Goal: Find specific page/section: Find specific page/section

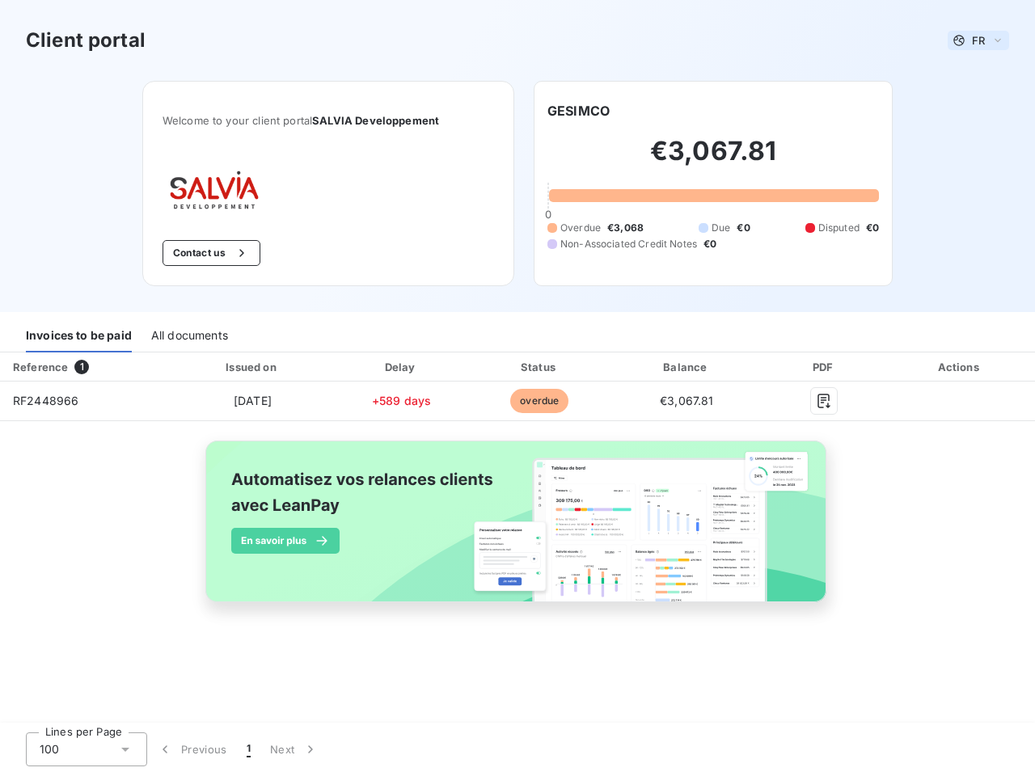
click at [978, 40] on span "FR" at bounding box center [978, 40] width 13 height 13
click at [209, 253] on button "Contact us" at bounding box center [212, 253] width 98 height 26
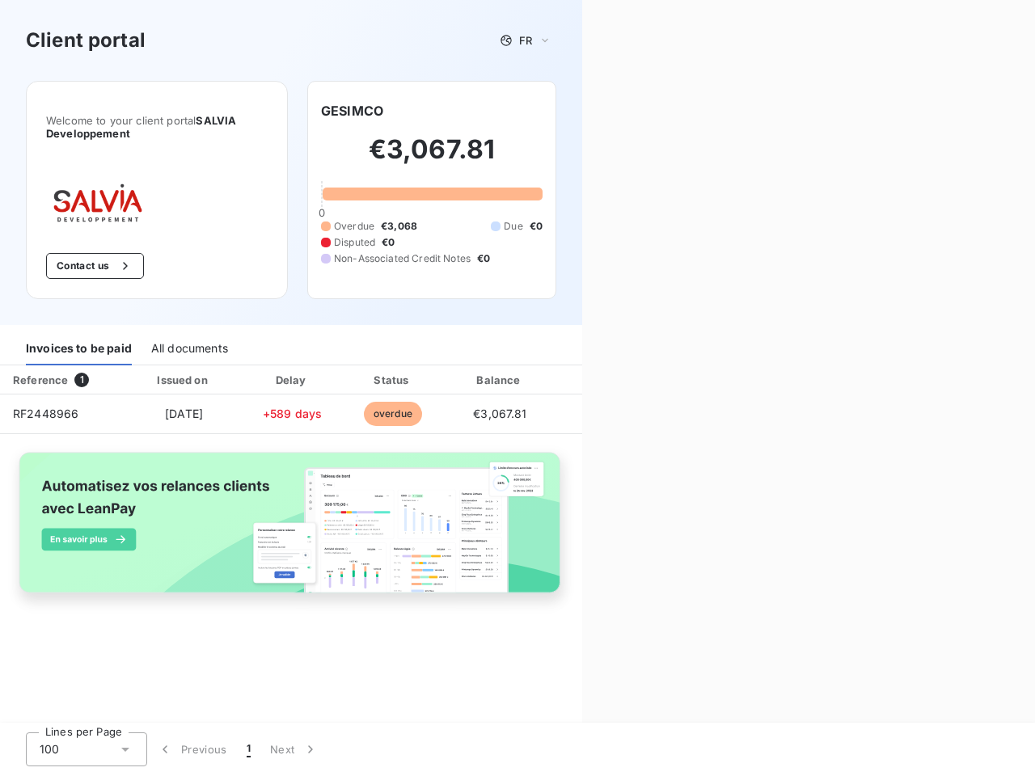
click at [578, 111] on div "Welcome to your client portal SALVIA Developpement Contact us GESIMCO €3,067.81…" at bounding box center [291, 203] width 582 height 244
click at [78, 336] on div "Invoices to be paid" at bounding box center [79, 349] width 106 height 34
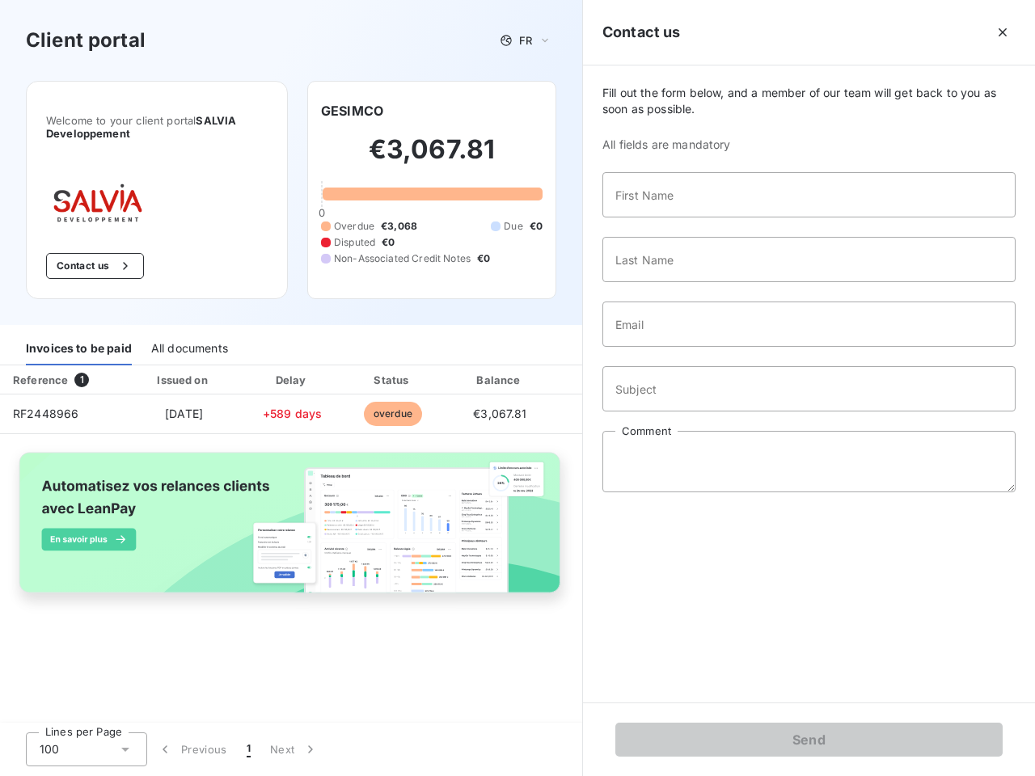
click at [188, 336] on div "All documents" at bounding box center [189, 349] width 77 height 34
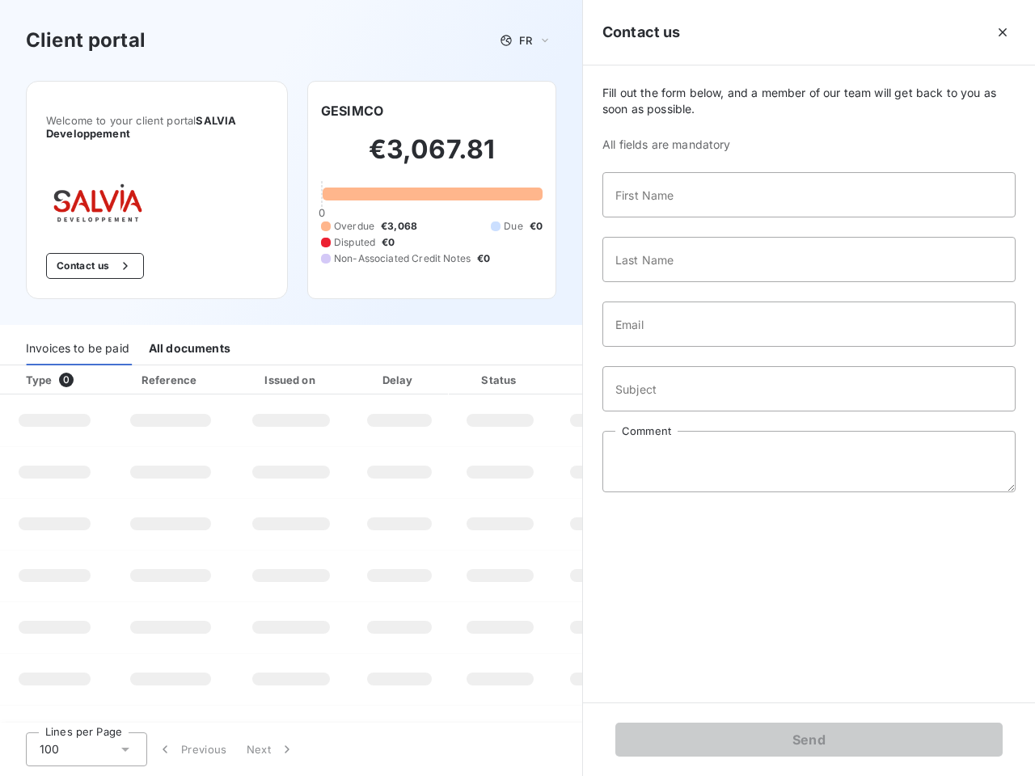
click at [85, 367] on th "Type 0" at bounding box center [54, 379] width 109 height 29
